Goal: Information Seeking & Learning: Learn about a topic

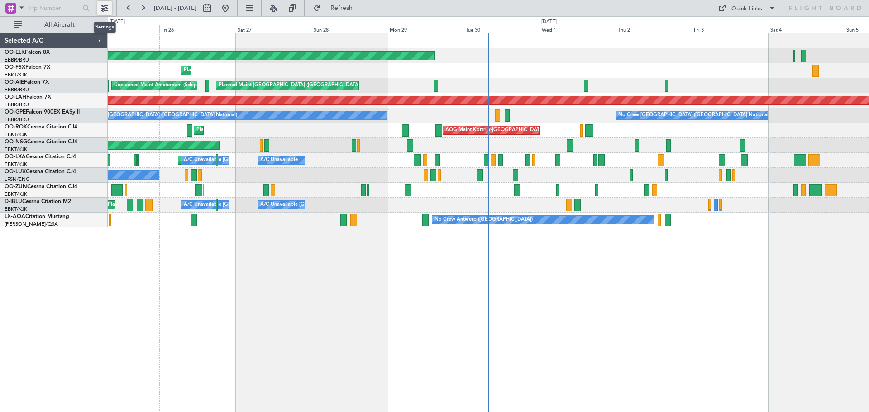
click at [108, 7] on button at bounding box center [104, 8] width 14 height 14
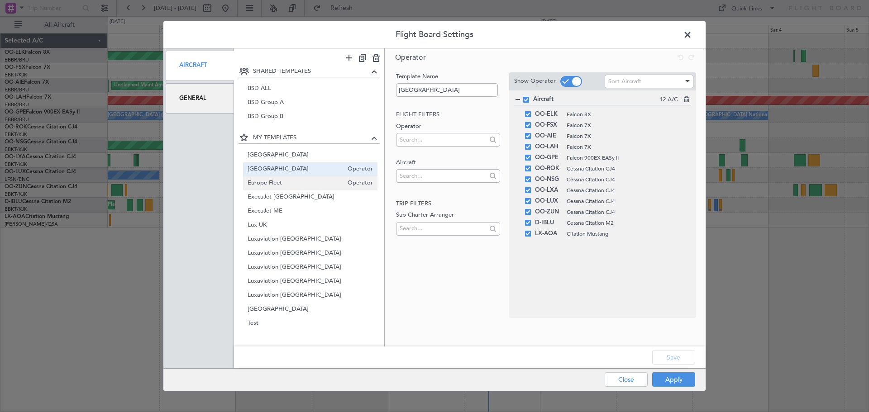
click at [268, 184] on span "Europe Fleet" at bounding box center [295, 183] width 96 height 9
type input "Europe Fleet"
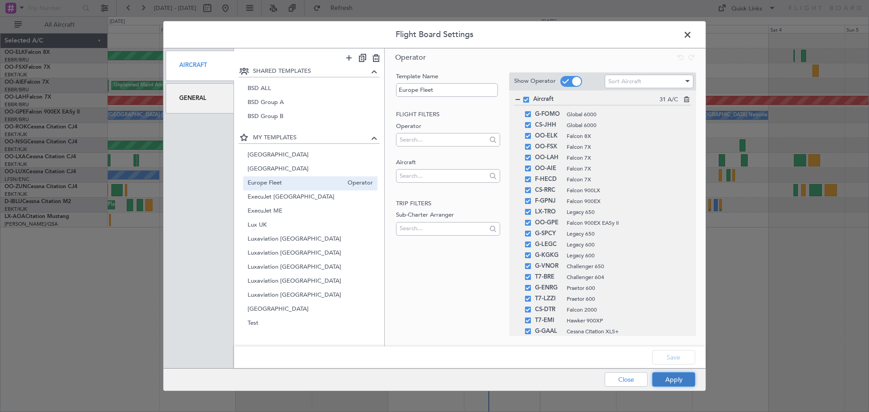
click at [693, 383] on button "Apply" at bounding box center [673, 379] width 43 height 14
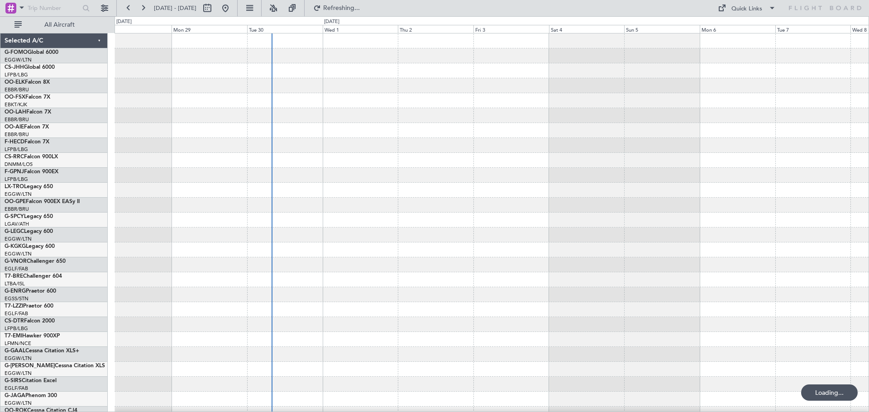
click at [298, 147] on div at bounding box center [491, 145] width 754 height 15
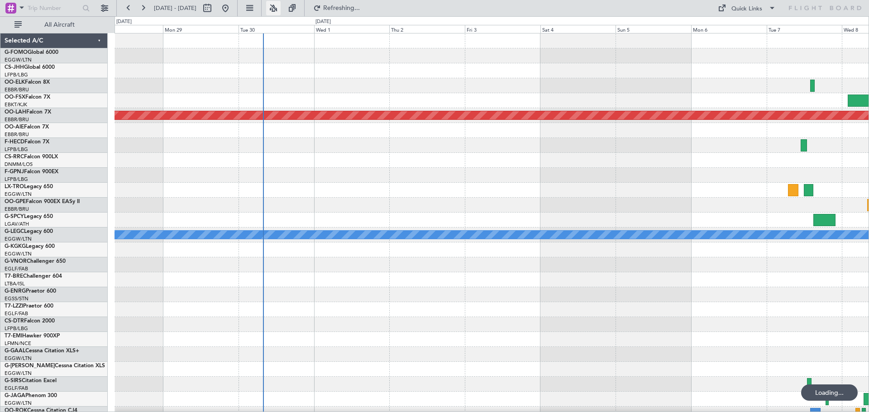
click at [280, 4] on button at bounding box center [273, 8] width 14 height 14
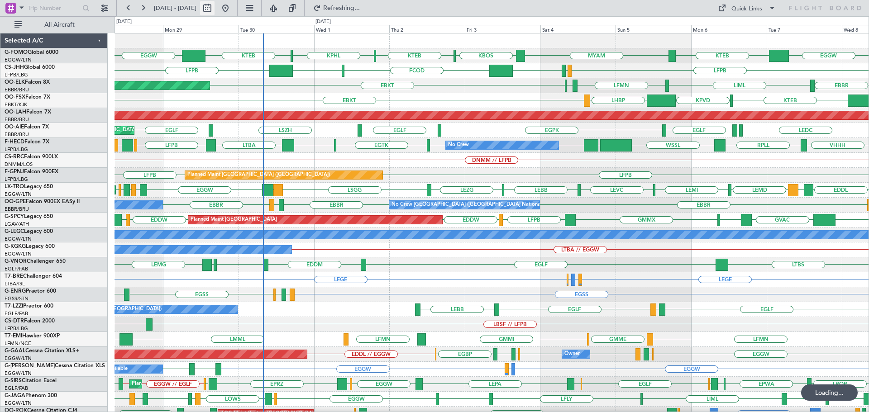
click at [214, 6] on button at bounding box center [207, 8] width 14 height 14
select select "9"
select select "2025"
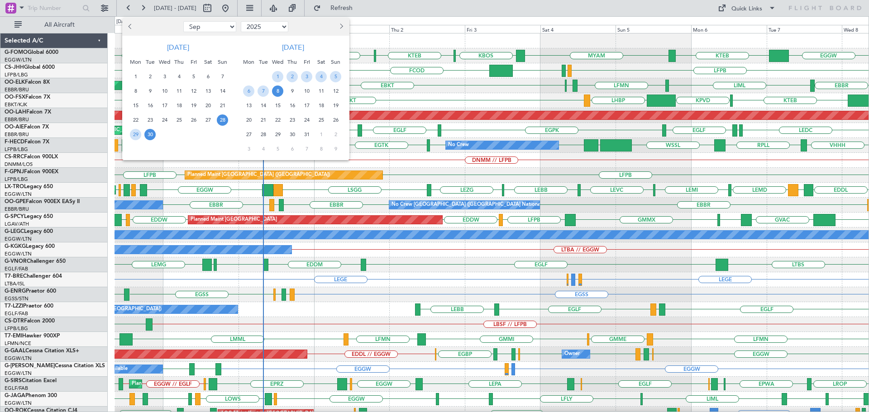
click at [150, 134] on span "30" at bounding box center [149, 134] width 11 height 11
click at [263, 94] on span "7" at bounding box center [262, 90] width 11 height 11
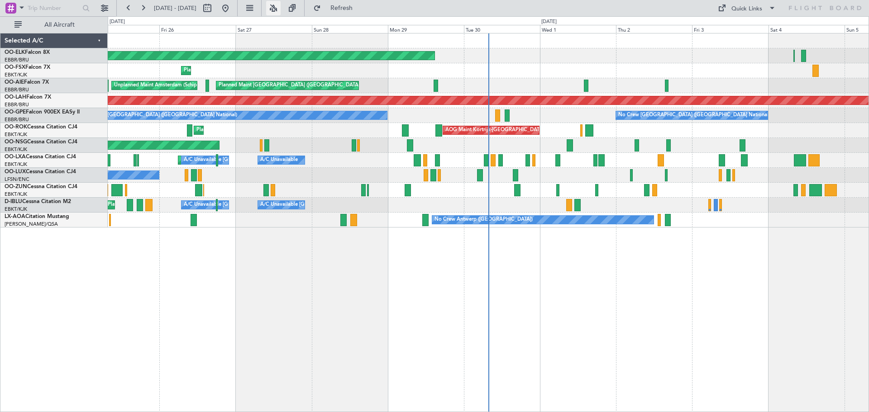
click at [280, 7] on button at bounding box center [273, 8] width 14 height 14
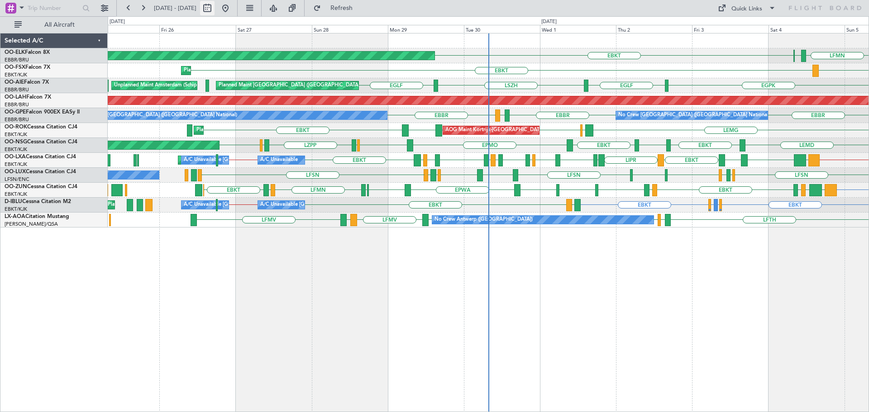
click at [214, 5] on button at bounding box center [207, 8] width 14 height 14
select select "9"
select select "2025"
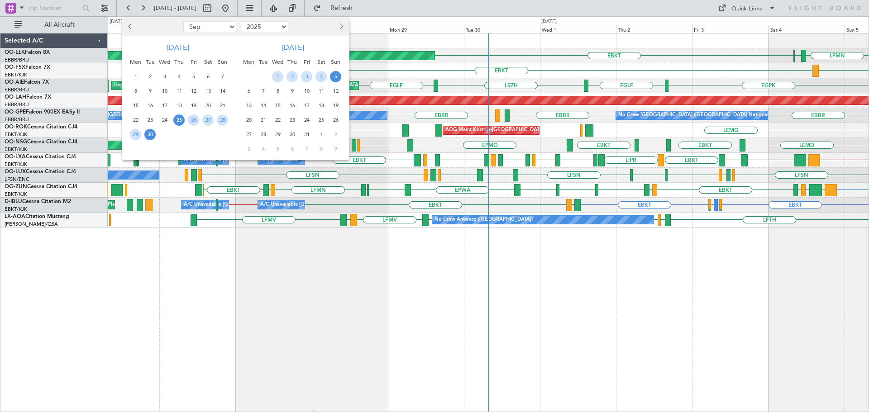
click at [147, 136] on span "30" at bounding box center [149, 134] width 11 height 11
click at [261, 88] on span "7" at bounding box center [262, 90] width 11 height 11
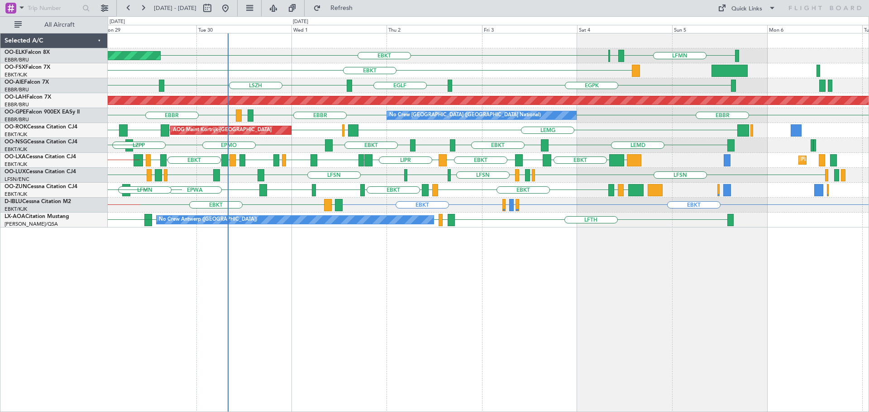
click at [476, 183] on div "Planned Maint Kortrijk-Wevelgem LFMN EBBR EBKT EBKT EGPK EGLF LSZH EGLF Planned…" at bounding box center [488, 130] width 760 height 194
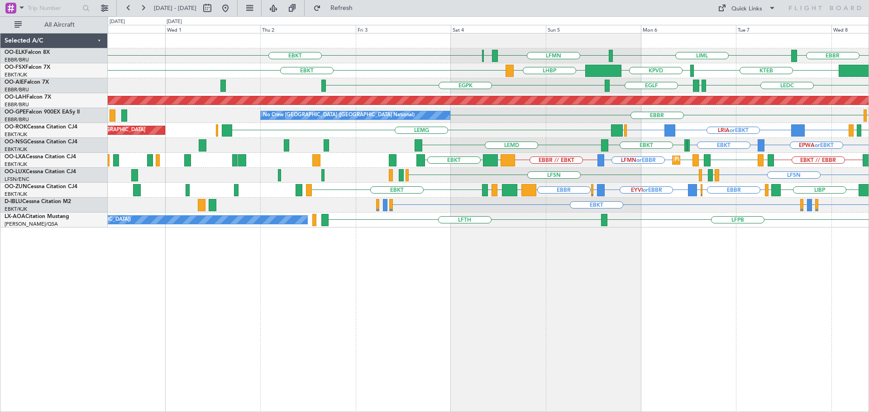
click at [642, 183] on div "EBBR EHAM or EBBR EYVI or EBBR EHAM or EBBR EBBR GMMX EBBR LOWK EBKT LIBP EGGW …" at bounding box center [488, 190] width 760 height 15
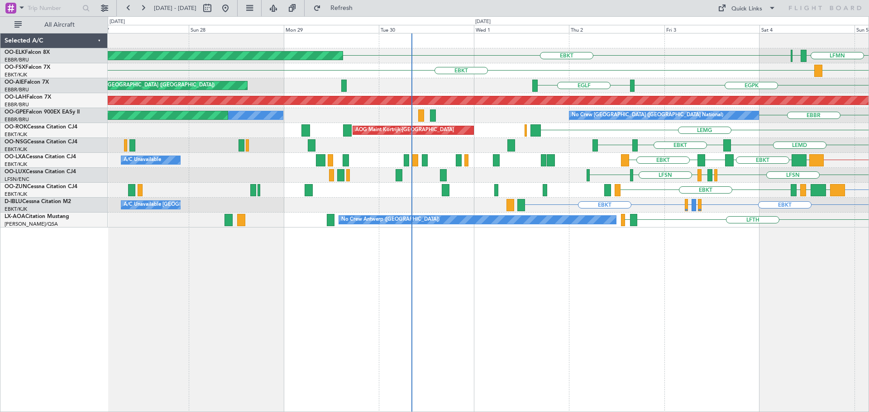
click at [679, 135] on div "LFMN EBBR EBKT Planned Maint Kortrijk-Wevelgem LIML LHBP EBKT KPVD Planned Main…" at bounding box center [488, 130] width 760 height 194
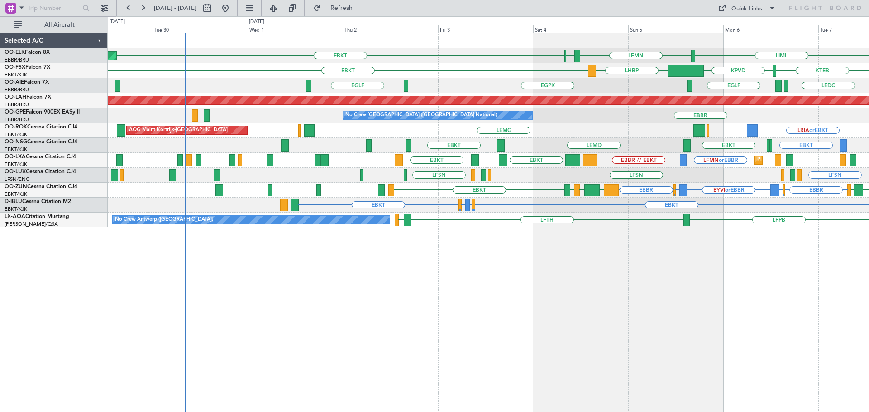
click at [318, 157] on div "LFMN EBBR EBKT Planned Maint Kortrijk-Wevelgem LIML EBBR LHBP EBKT KPVD KTEB LH…" at bounding box center [488, 130] width 760 height 194
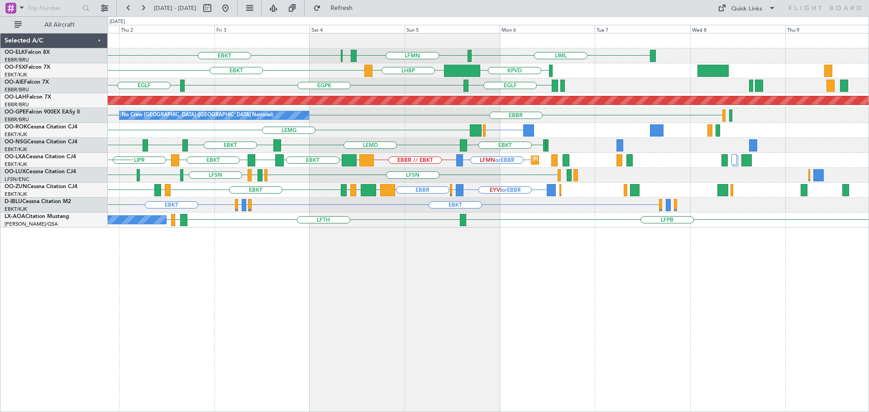
click at [349, 177] on div "LIML LFMN EBBR EBKT KPVD LHBP EBKT EGLF EGPK EGLF LSZH Planned Maint Alton-st L…" at bounding box center [488, 130] width 760 height 194
